Goal: Task Accomplishment & Management: Complete application form

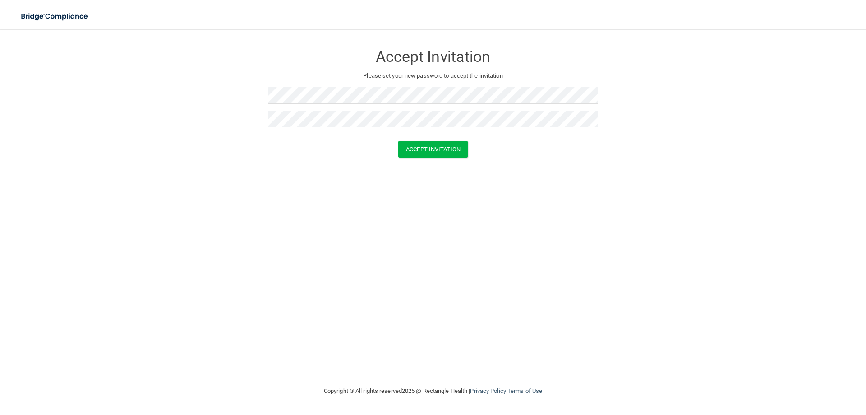
click at [422, 238] on div "Accept Invitation Please set your new password to accept the invitation Accept …" at bounding box center [433, 207] width 830 height 338
click at [416, 155] on button "Accept Invitation" at bounding box center [432, 149] width 69 height 17
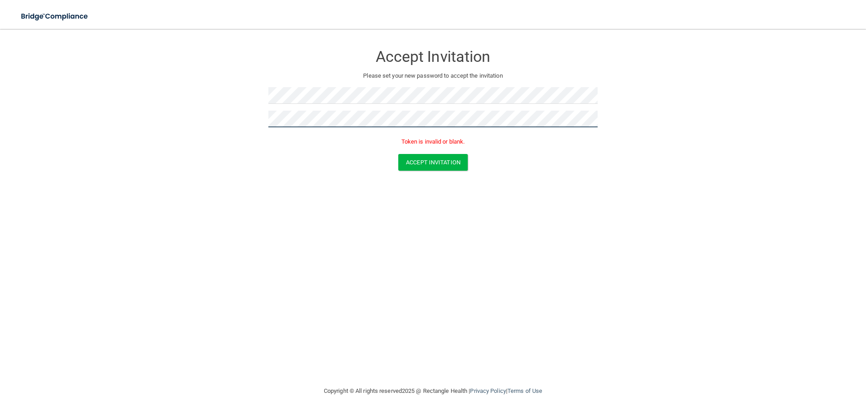
click at [221, 133] on form "Accept Invitation Please set your new password to accept the invitation Token i…" at bounding box center [433, 109] width 830 height 143
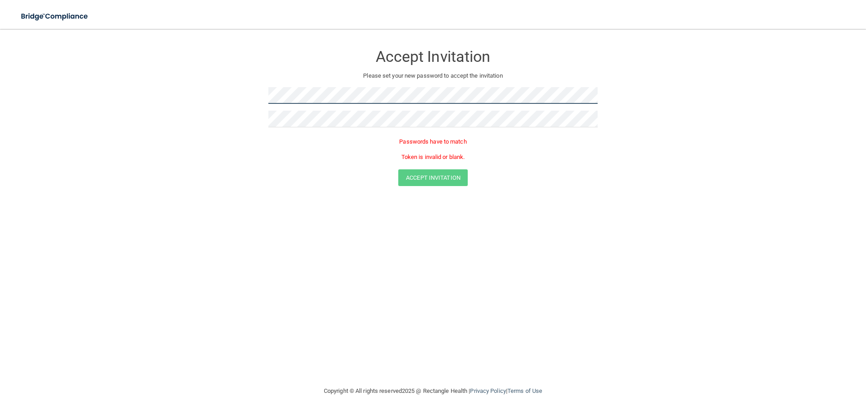
click at [214, 111] on form "Accept Invitation Please set your new password to accept the invitation Passwor…" at bounding box center [433, 117] width 830 height 159
click at [262, 122] on form "Accept Invitation Please set your new password to accept the invitation Passwor…" at bounding box center [433, 117] width 830 height 159
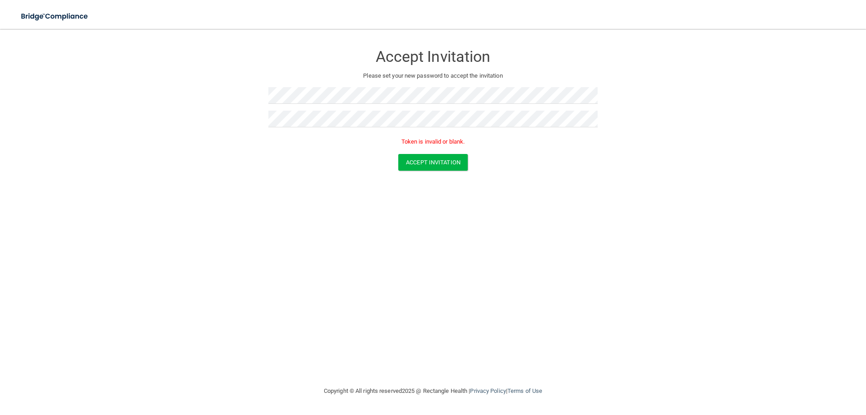
drag, startPoint x: 249, startPoint y: 270, endPoint x: 243, endPoint y: 249, distance: 21.9
click at [249, 261] on div "Accept Invitation Please set your new password to accept the invitation Token i…" at bounding box center [433, 207] width 830 height 338
click at [418, 168] on button "Accept Invitation" at bounding box center [432, 162] width 69 height 17
click at [262, 130] on form "Accept Invitation Please set your new password to accept the invitation Token i…" at bounding box center [433, 109] width 830 height 143
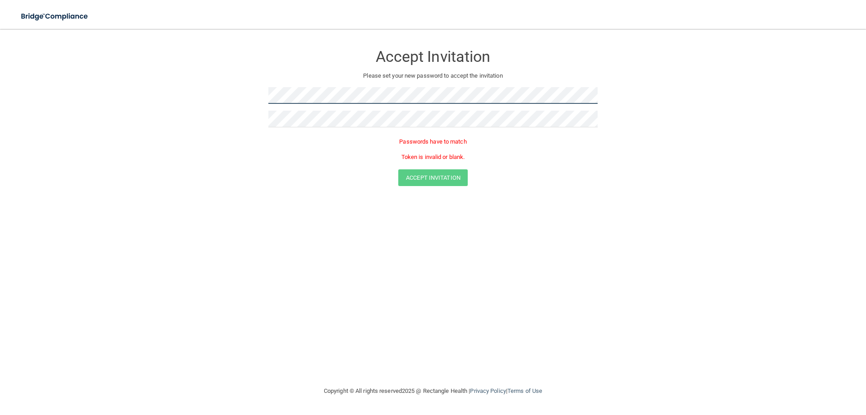
click at [172, 100] on form "Accept Invitation Please set your new password to accept the invitation Passwor…" at bounding box center [433, 117] width 830 height 159
click at [278, 146] on p "Passwords have to match" at bounding box center [432, 141] width 329 height 11
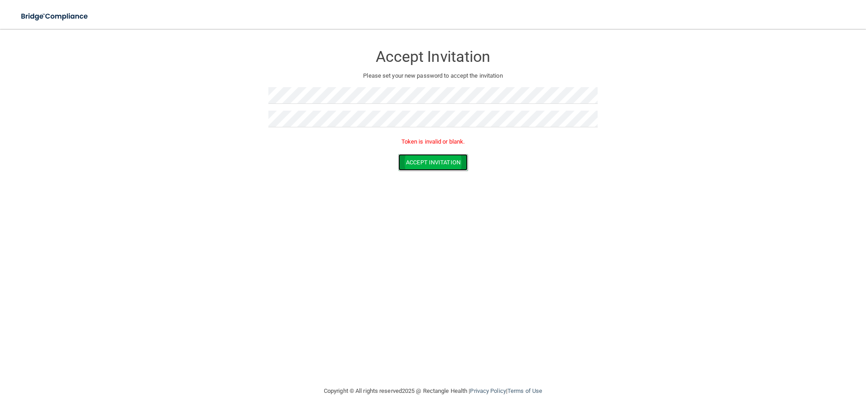
click at [447, 161] on button "Accept Invitation" at bounding box center [432, 162] width 69 height 17
click at [225, 128] on form "Accept Invitation Please set your new password to accept the invitation Token i…" at bounding box center [433, 109] width 830 height 143
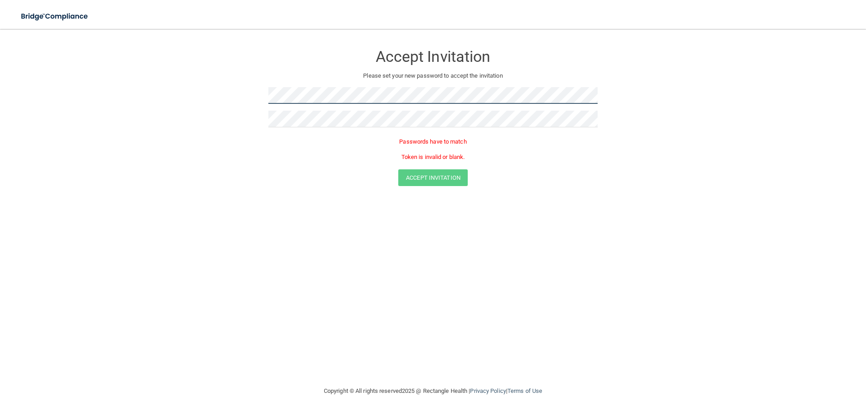
click at [208, 85] on form "Accept Invitation Please set your new password to accept the invitation Passwor…" at bounding box center [433, 117] width 830 height 159
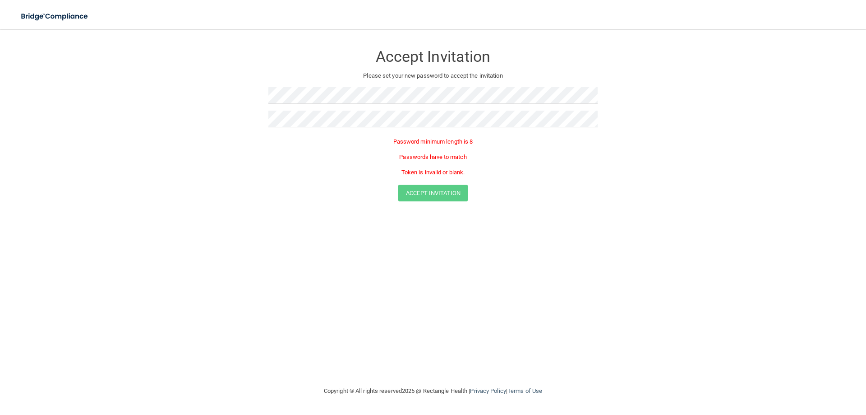
click at [245, 94] on form "Accept Invitation Please set your new password to accept the invitation Passwor…" at bounding box center [433, 125] width 830 height 174
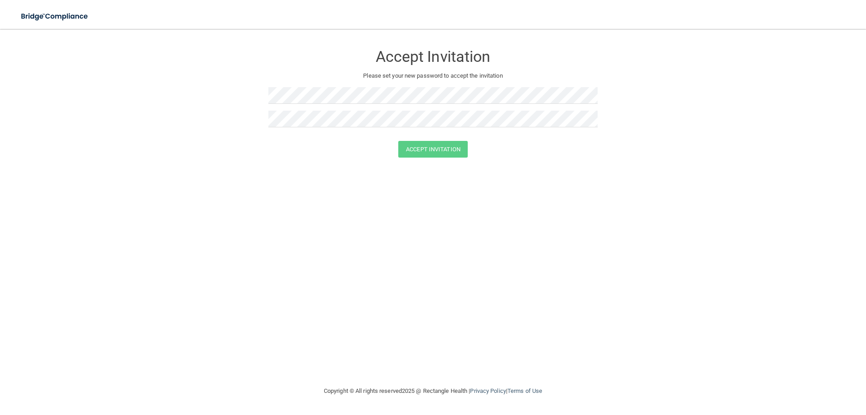
drag, startPoint x: 301, startPoint y: 218, endPoint x: 307, endPoint y: 199, distance: 19.5
click at [301, 217] on div "Accept Invitation Please set your new password to accept the invitation Accept …" at bounding box center [433, 207] width 830 height 338
click at [432, 157] on form "Accept Invitation Please set your new password to accept the invitation Accept …" at bounding box center [433, 103] width 830 height 130
click at [430, 151] on button "Accept Invitation" at bounding box center [432, 149] width 69 height 17
click at [419, 152] on button "Accept Invitation" at bounding box center [432, 149] width 69 height 17
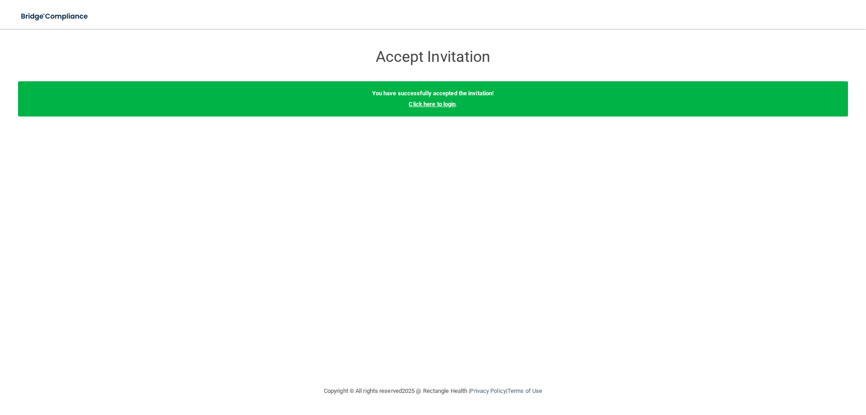
click at [430, 105] on link "Click here to login" at bounding box center [432, 104] width 47 height 7
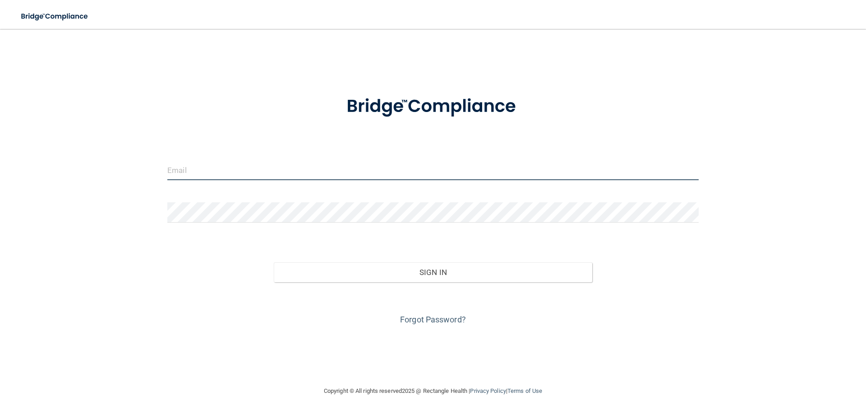
click at [194, 170] on input "email" at bounding box center [433, 170] width 532 height 20
paste input "crystal@innovationsineyecare.com"
type input "crystal@innovationsineyecare.com"
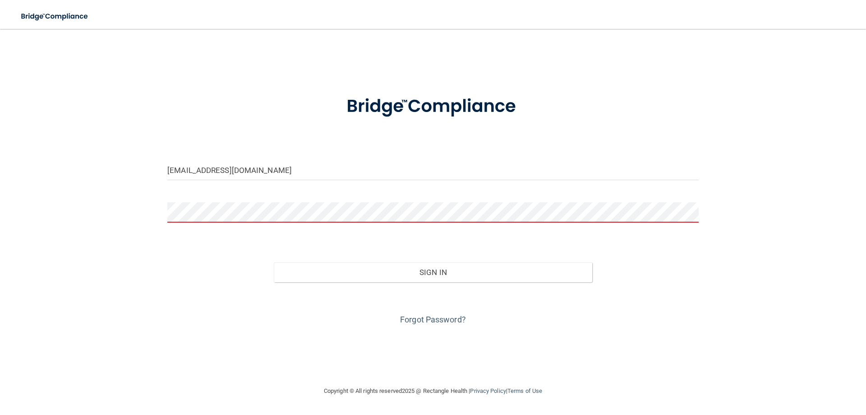
drag, startPoint x: 214, startPoint y: 222, endPoint x: 163, endPoint y: 242, distance: 54.7
click at [151, 250] on div "crystal@innovationsineyecare.com Invalid email/password. You don't have permiss…" at bounding box center [433, 207] width 830 height 338
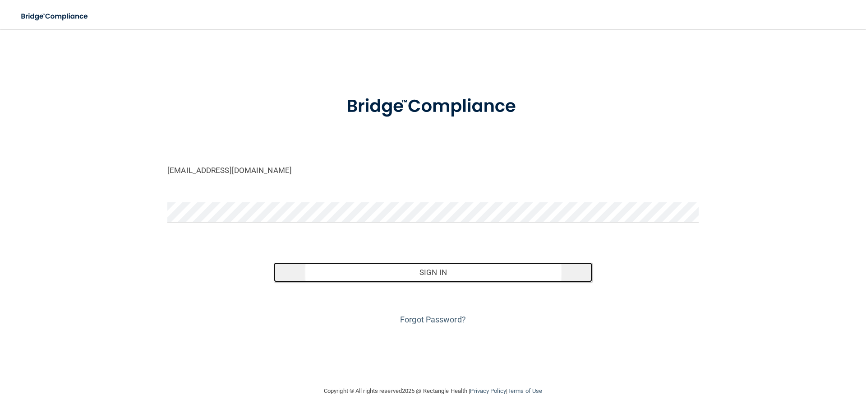
click at [422, 273] on button "Sign In" at bounding box center [433, 272] width 319 height 20
